Goal: Use online tool/utility: Utilize a website feature to perform a specific function

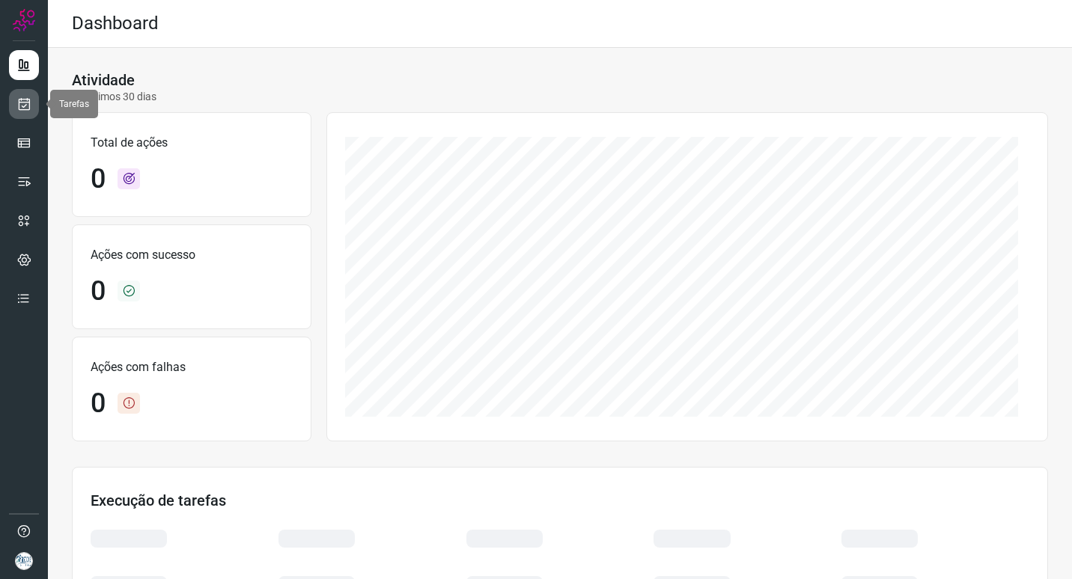
click at [28, 105] on icon at bounding box center [24, 104] width 16 height 15
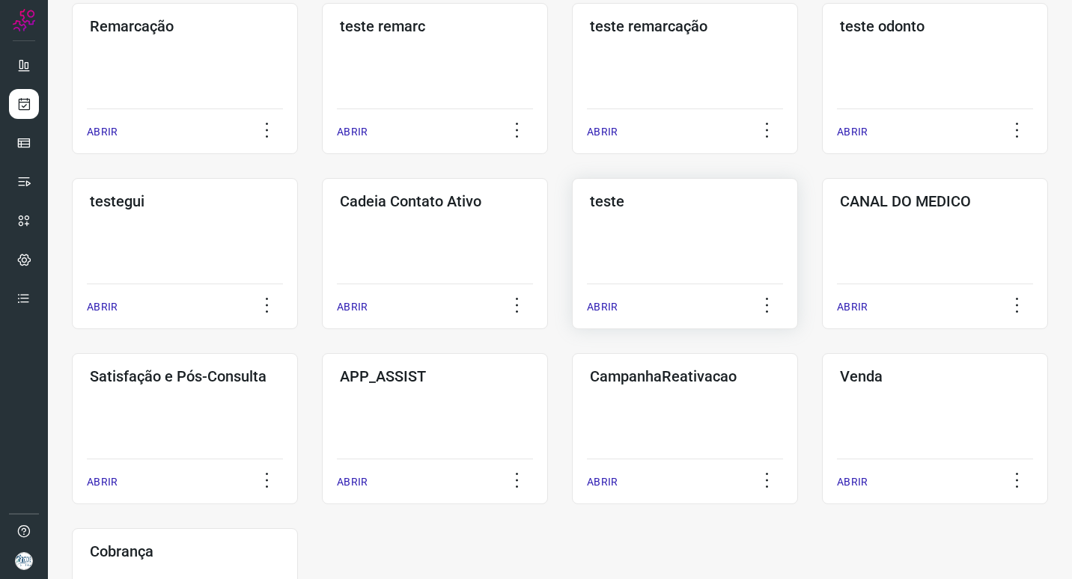
scroll to position [299, 0]
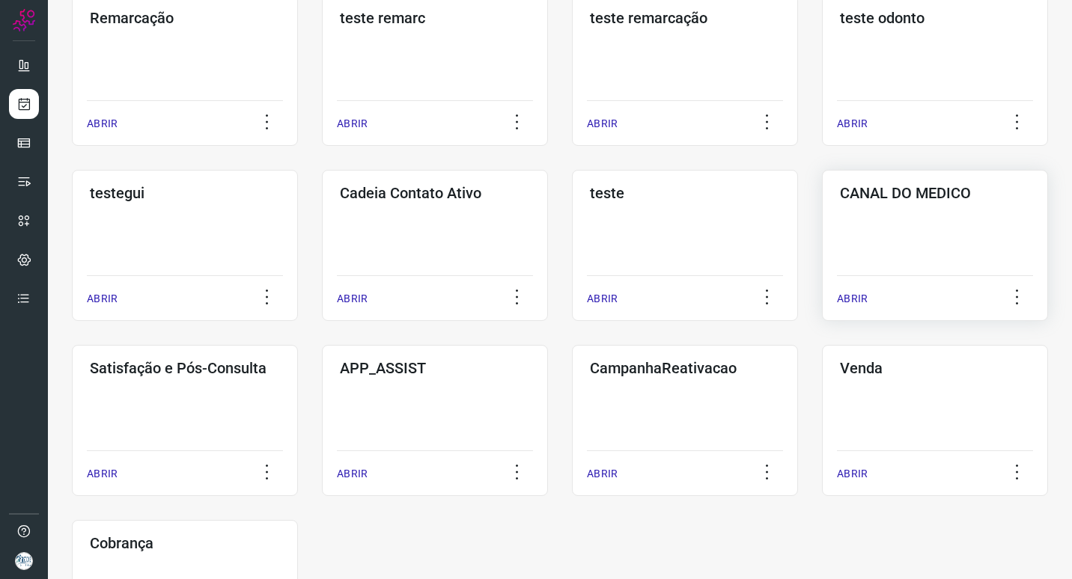
click at [972, 231] on div "CANAL DO MEDICO ABRIR" at bounding box center [935, 245] width 226 height 151
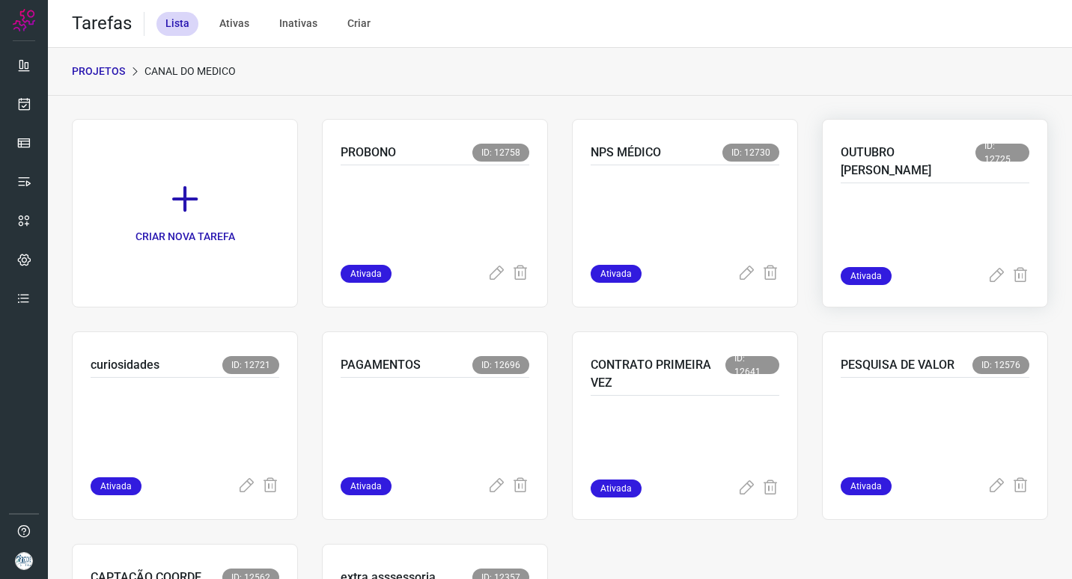
click at [883, 192] on p at bounding box center [935, 229] width 189 height 75
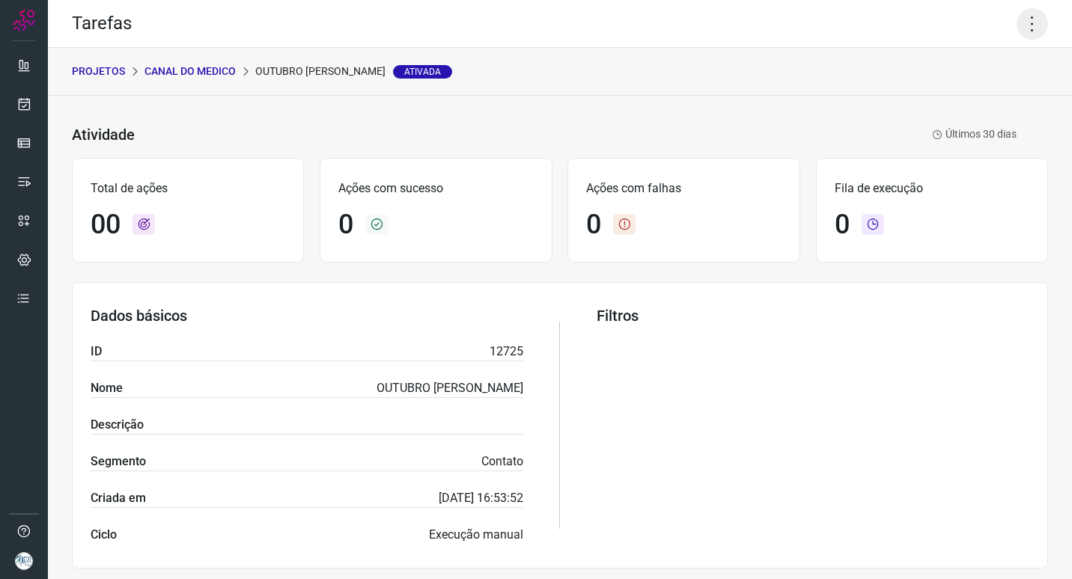
click at [1024, 23] on icon at bounding box center [1032, 23] width 31 height 31
click at [938, 90] on li "Executar" at bounding box center [968, 98] width 136 height 24
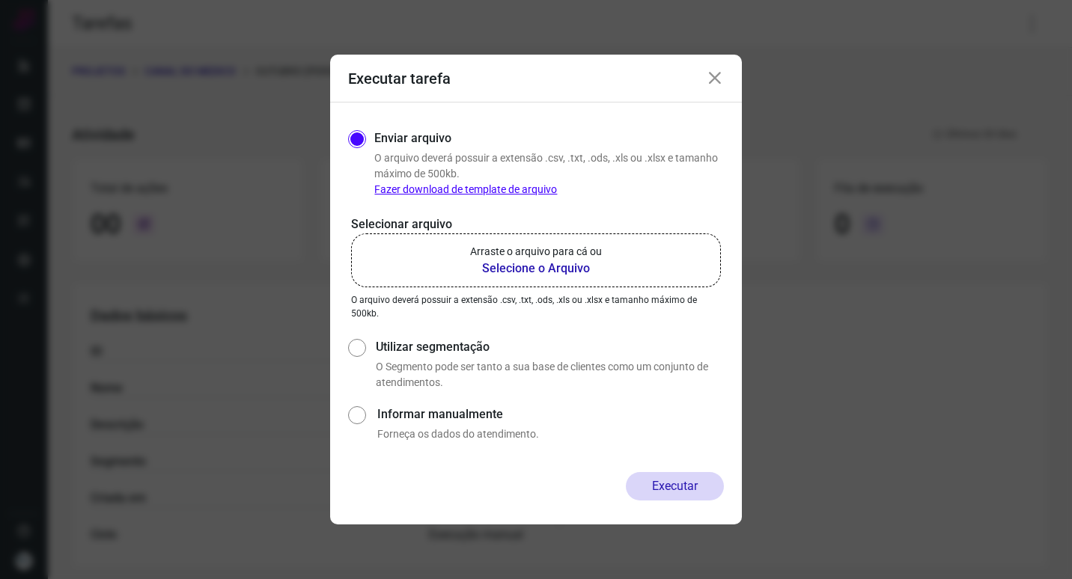
click at [553, 263] on b "Selecione o Arquivo" at bounding box center [536, 269] width 132 height 18
click at [0, 0] on input "Arraste o arquivo para cá ou Selecione o Arquivo" at bounding box center [0, 0] width 0 height 0
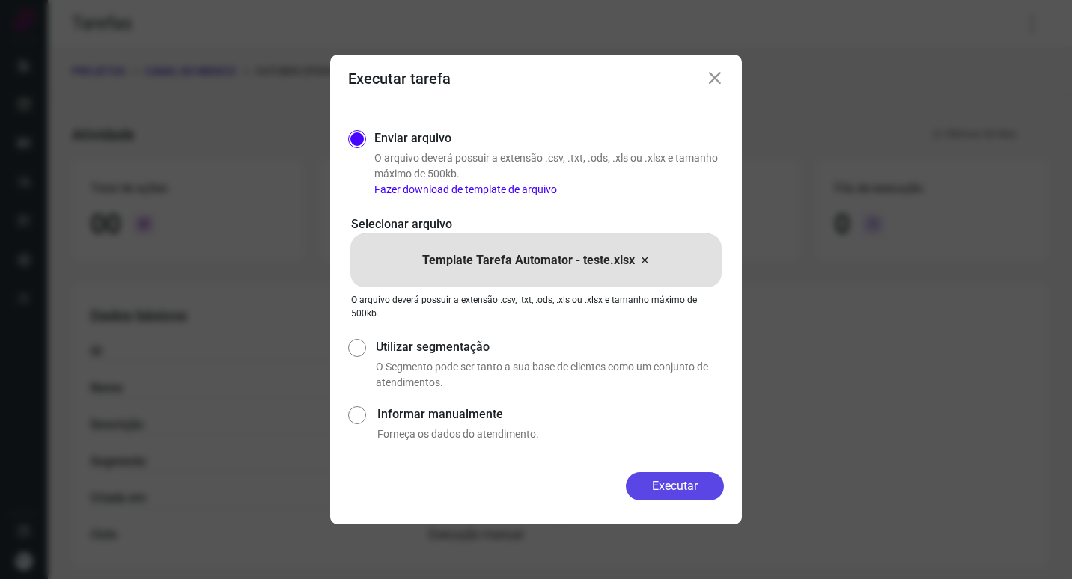
click at [675, 484] on button "Executar" at bounding box center [675, 486] width 98 height 28
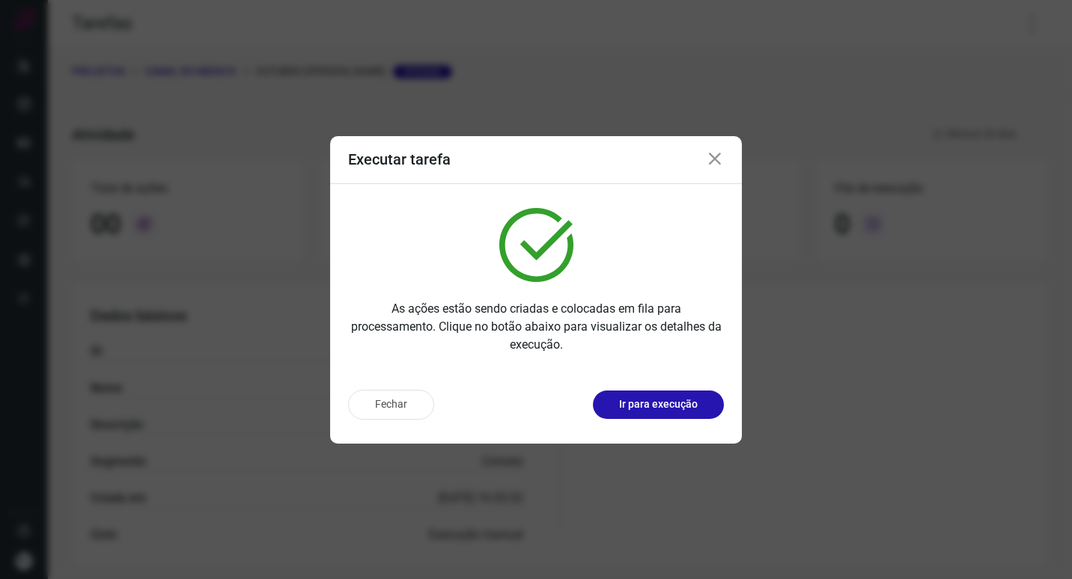
click at [680, 407] on p "Ir para execução" at bounding box center [658, 405] width 79 height 16
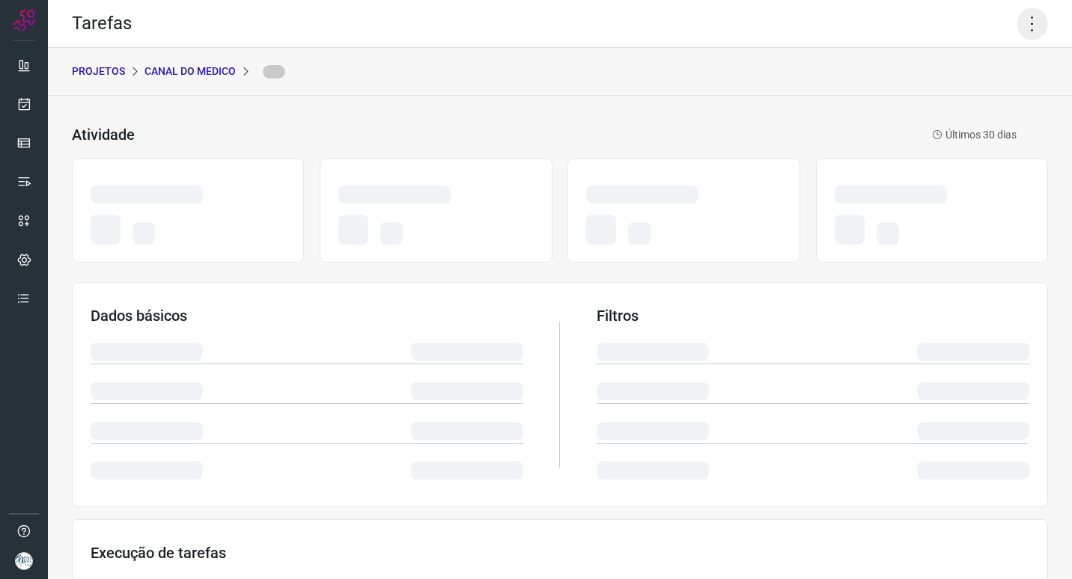
click at [1026, 25] on icon at bounding box center [1032, 23] width 31 height 31
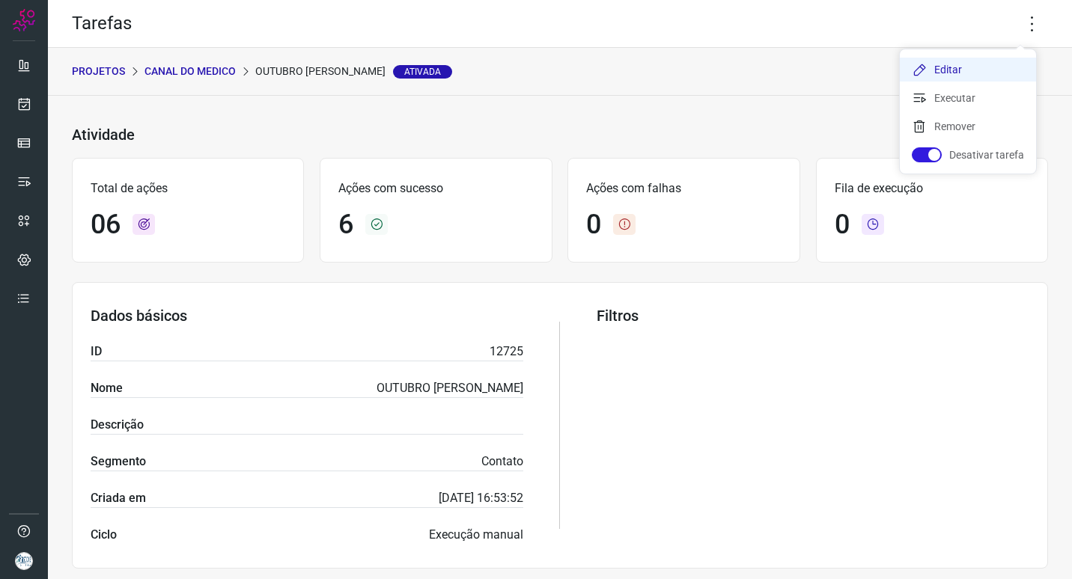
click at [962, 64] on li "Editar" at bounding box center [968, 70] width 136 height 24
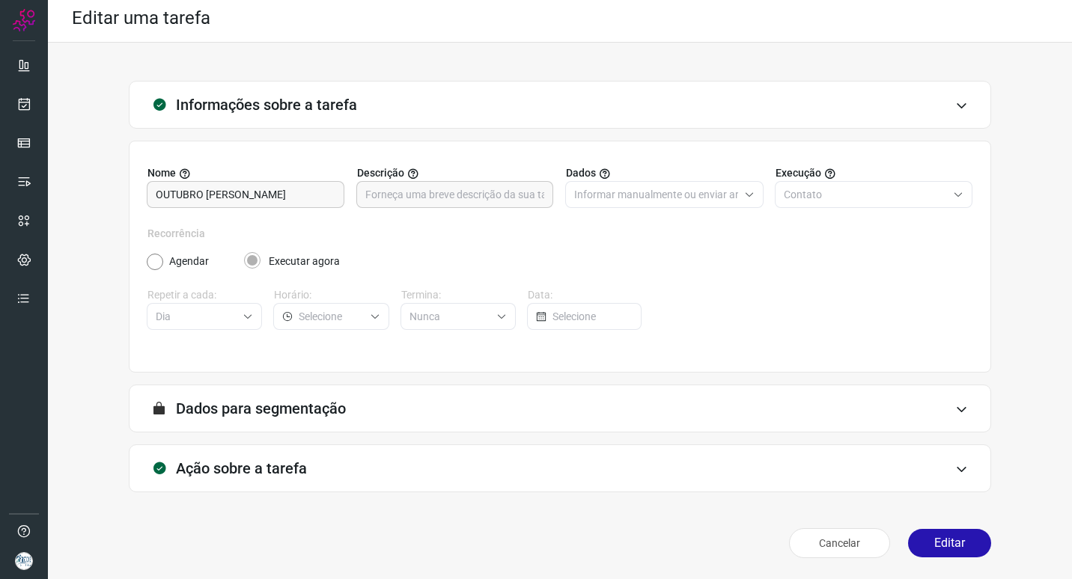
scroll to position [5, 0]
click at [381, 474] on div "Ação sobre a tarefa" at bounding box center [560, 469] width 862 height 48
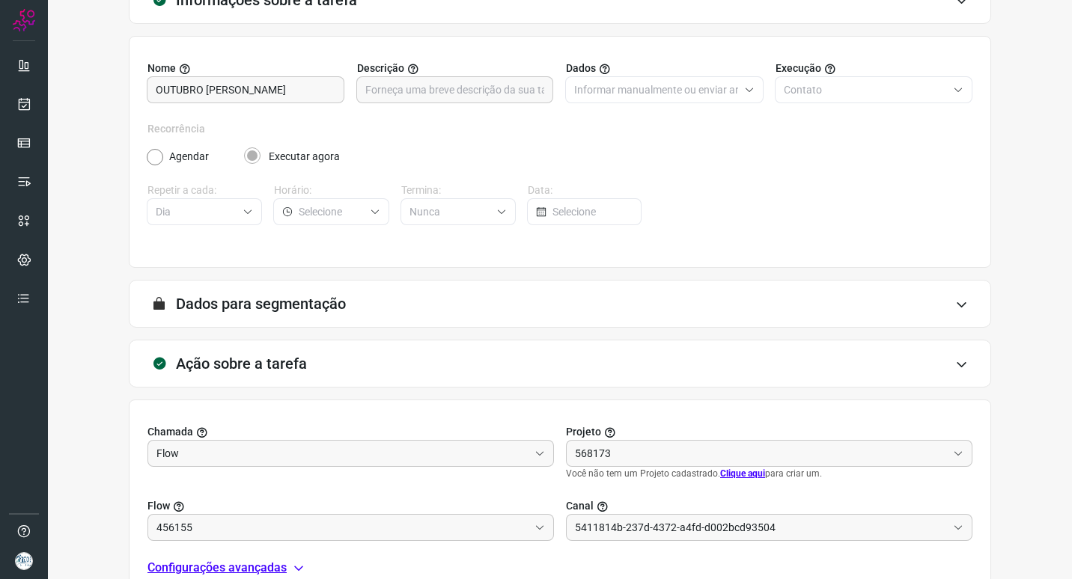
type input "Centro Médico [PERSON_NAME] - [GEOGRAPHIC_DATA]"
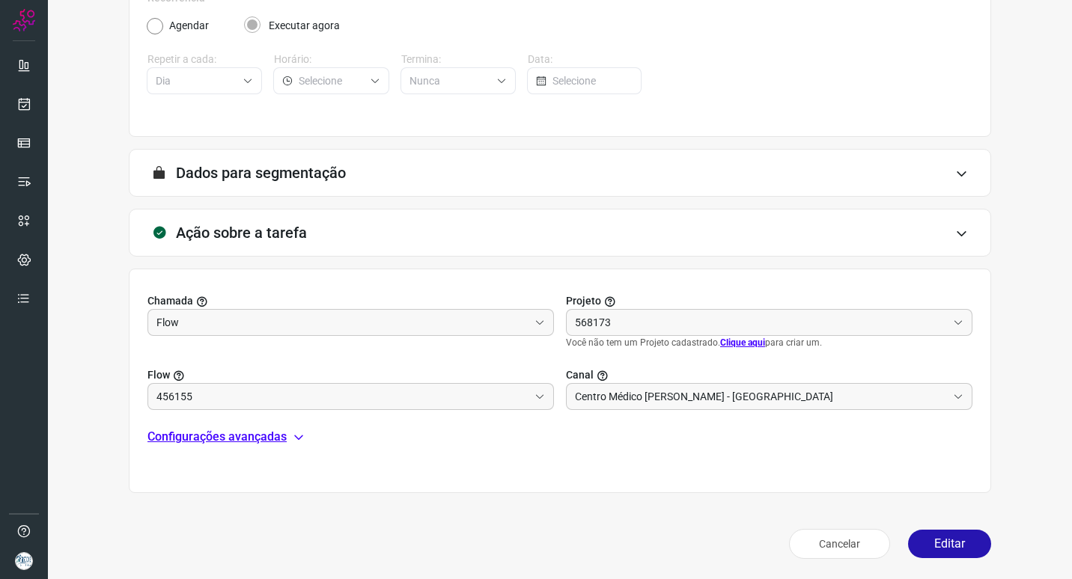
scroll to position [242, 0]
click at [269, 441] on p "Configurações avançadas" at bounding box center [216, 436] width 139 height 18
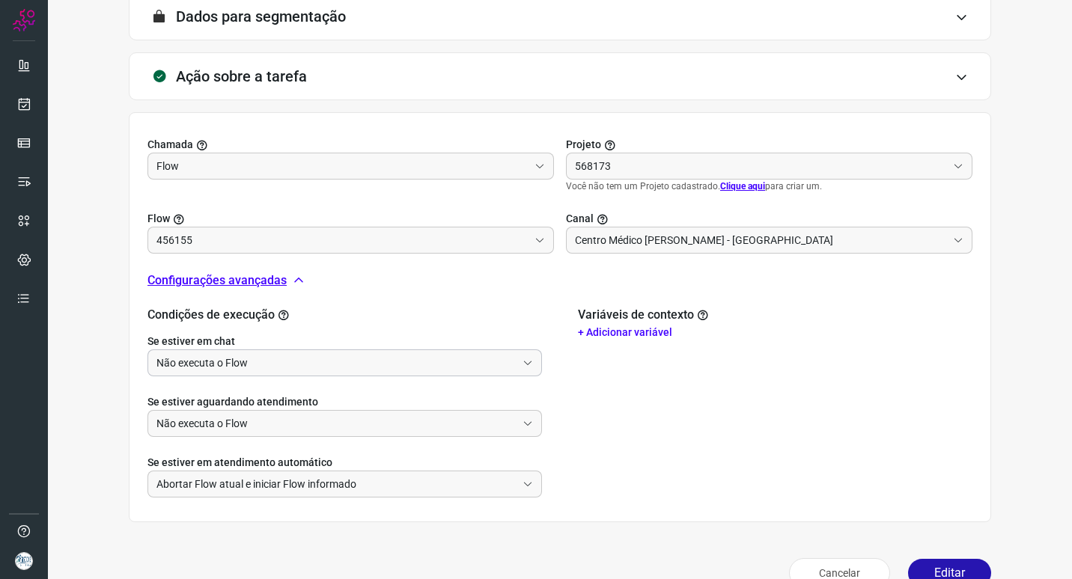
scroll to position [427, 0]
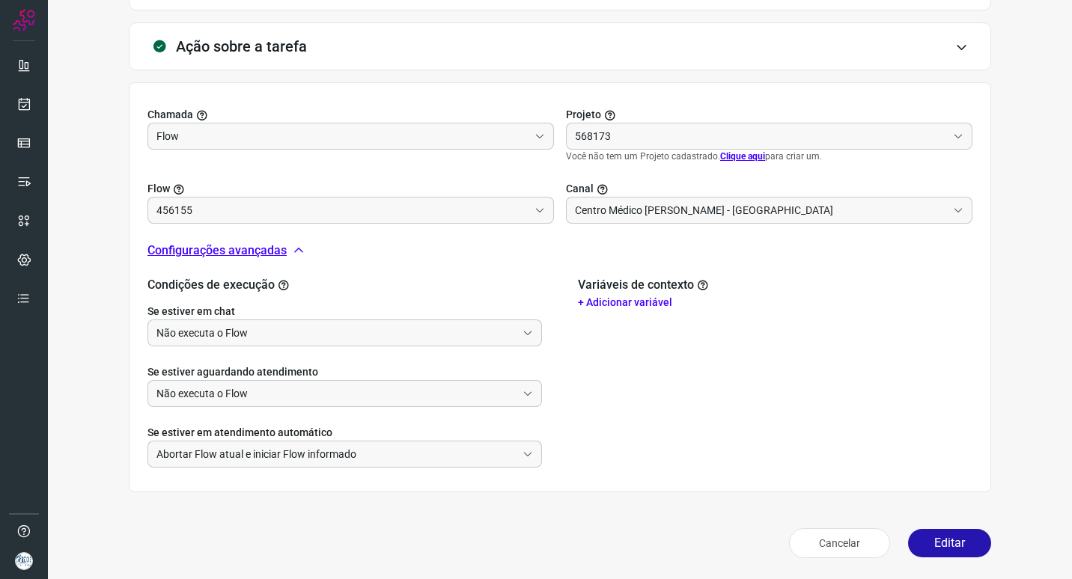
type input "OUTUBRO [PERSON_NAME]"
type input "Canal do médico"
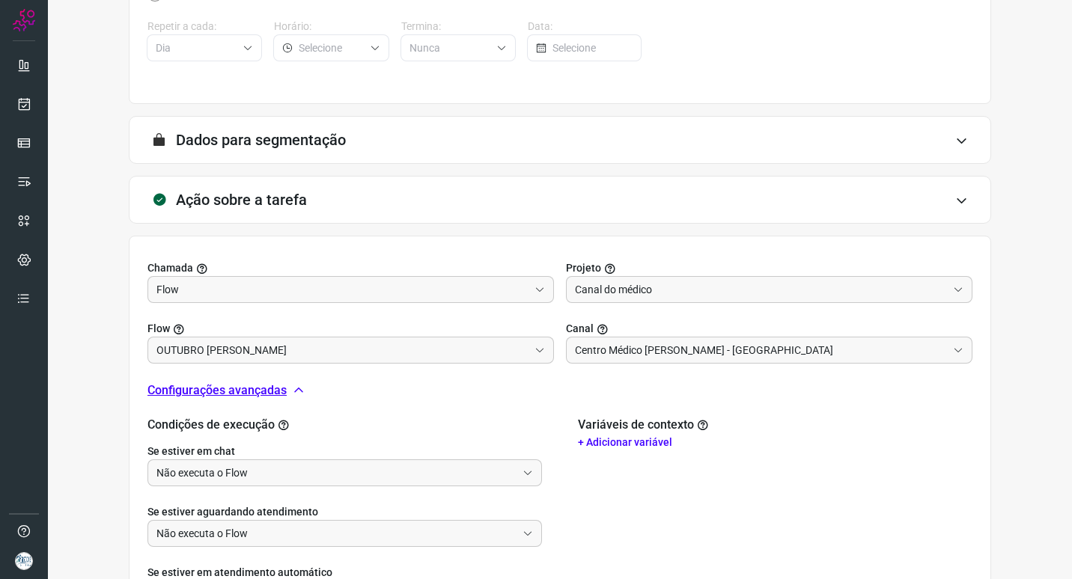
scroll to position [414, 0]
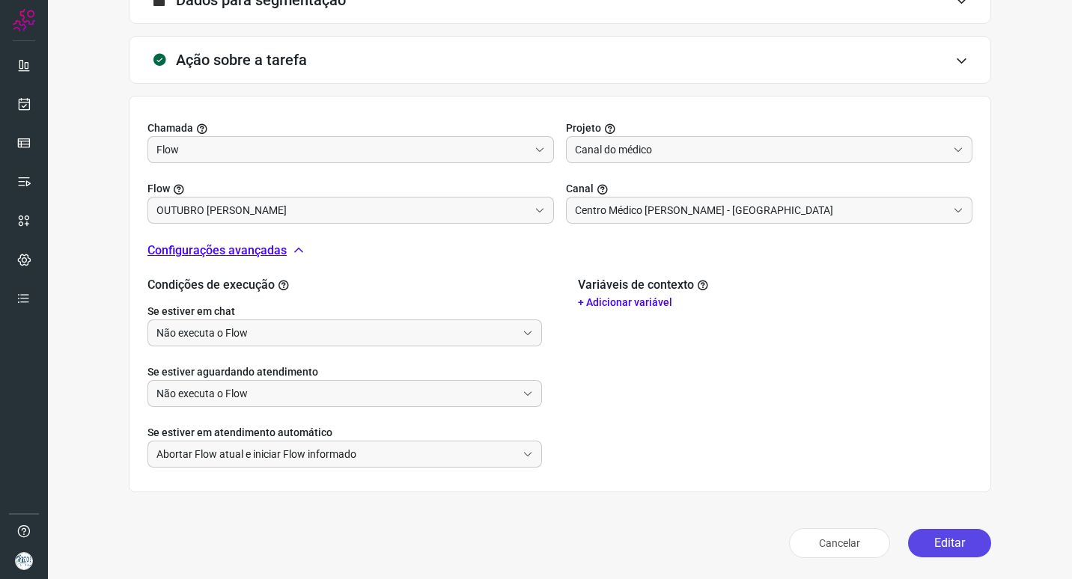
click at [955, 546] on button "Editar" at bounding box center [949, 543] width 83 height 28
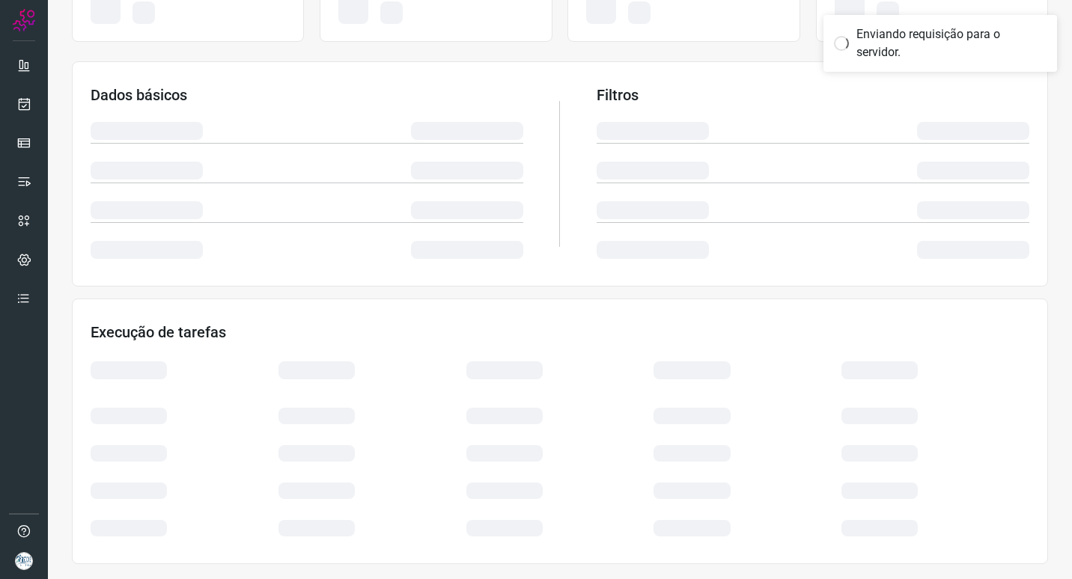
scroll to position [194, 0]
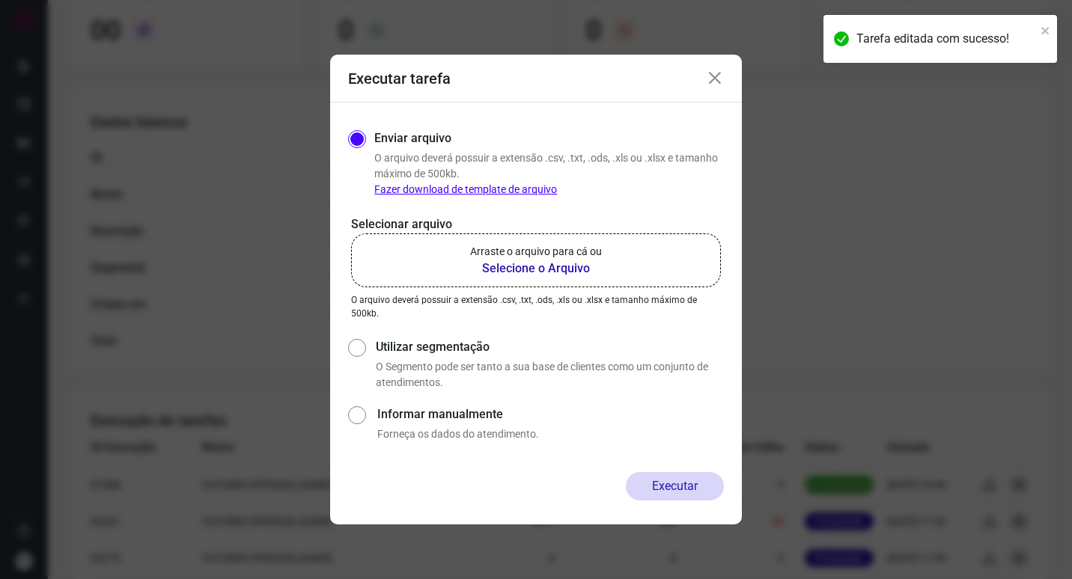
click at [561, 268] on b "Selecione o Arquivo" at bounding box center [536, 269] width 132 height 18
click at [0, 0] on input "Arraste o arquivo para cá ou Selecione o Arquivo" at bounding box center [0, 0] width 0 height 0
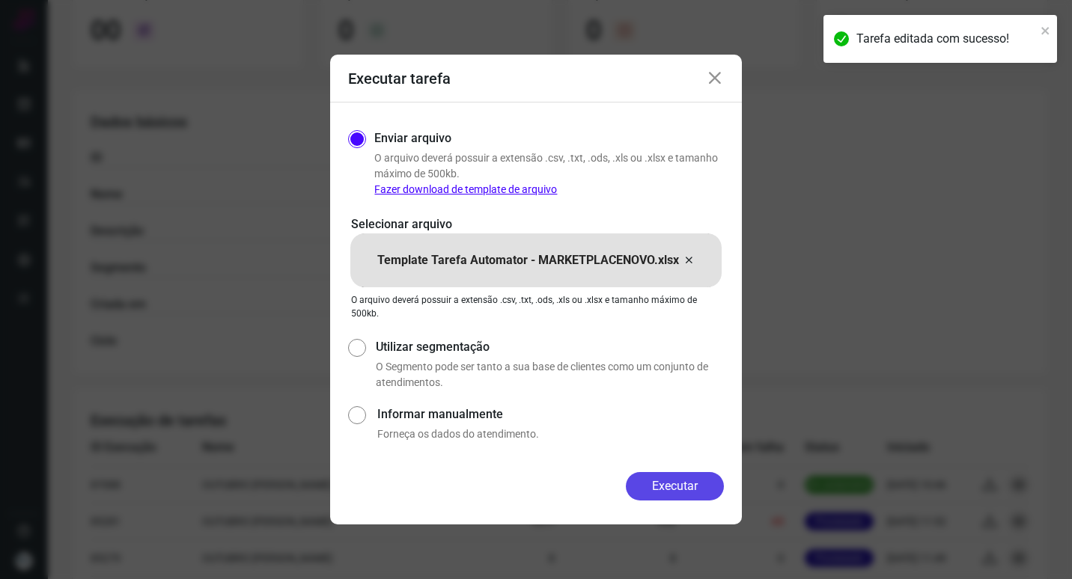
click at [687, 493] on button "Executar" at bounding box center [675, 486] width 98 height 28
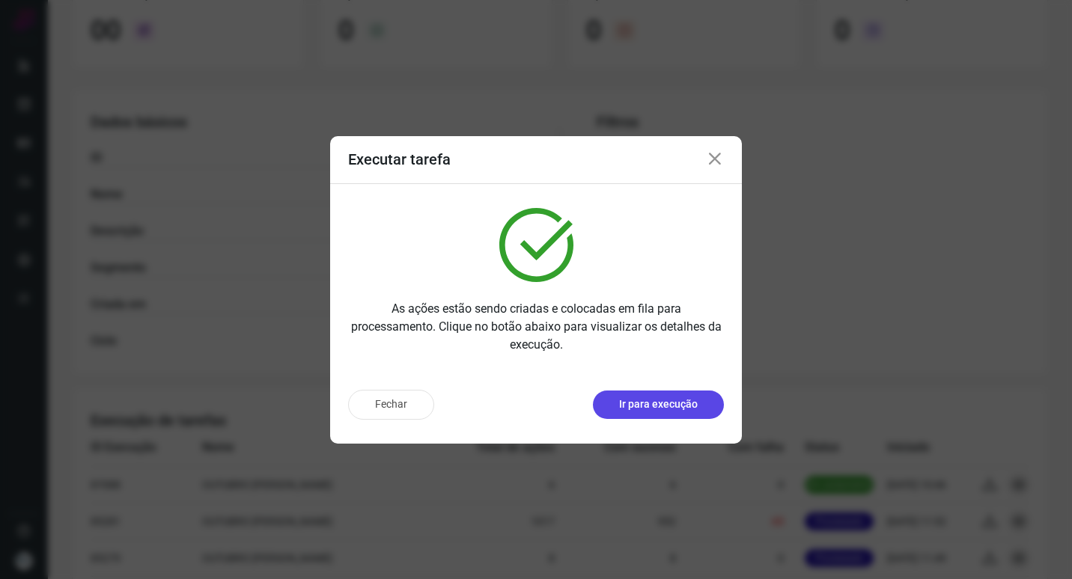
click at [683, 406] on p "Ir para execução" at bounding box center [658, 405] width 79 height 16
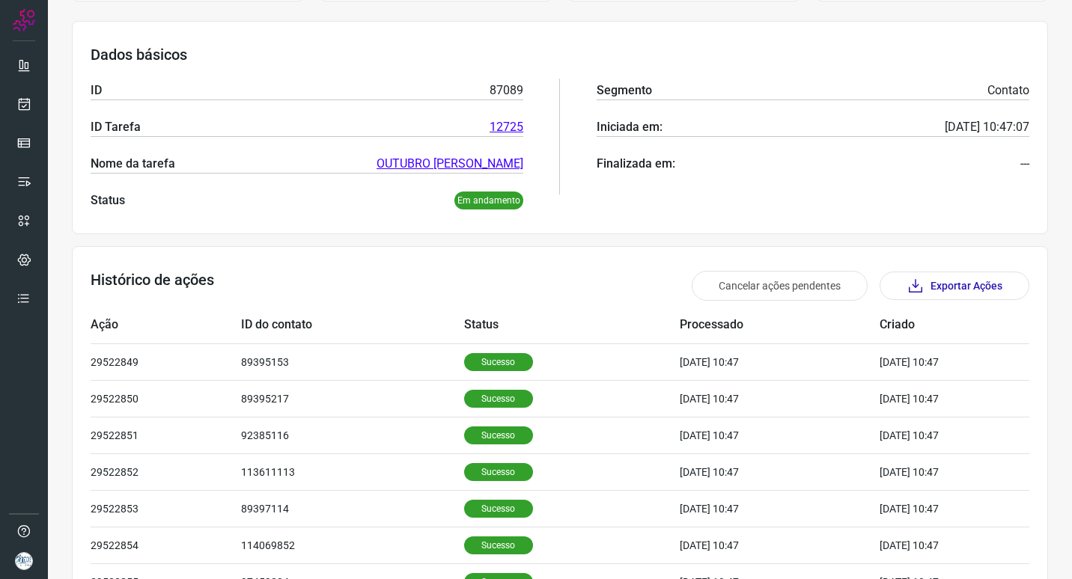
scroll to position [407, 0]
